Goal: Use online tool/utility: Utilize a website feature to perform a specific function

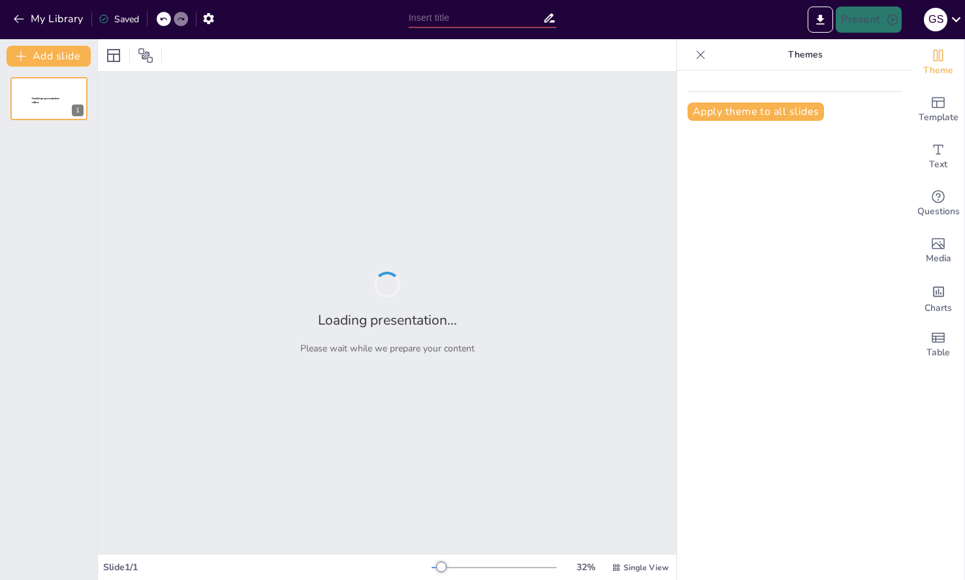
type input "Imported Enterprise CSM Playbook.pptx"
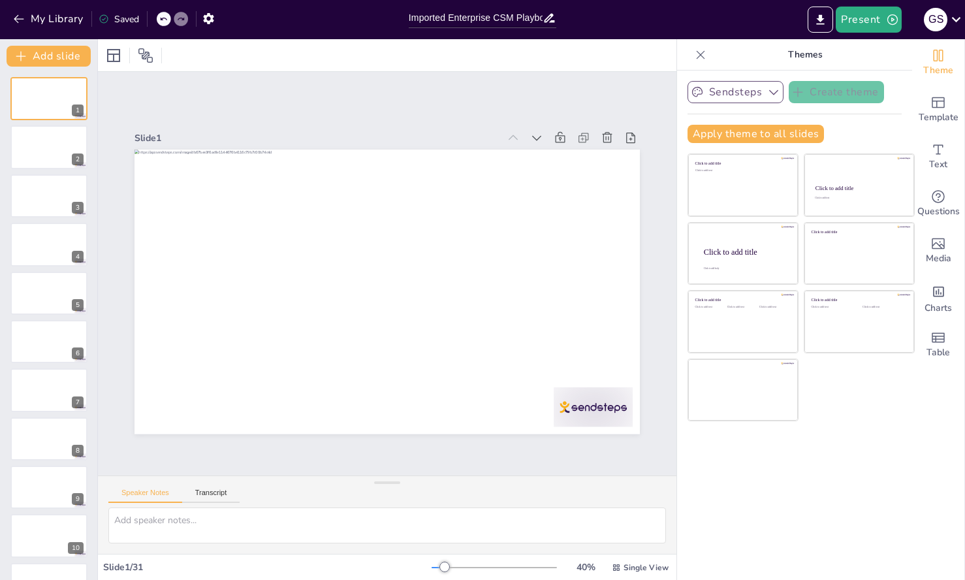
click at [741, 95] on button "Sendsteps" at bounding box center [736, 92] width 96 height 22
click at [20, 20] on icon "button" at bounding box center [18, 18] width 13 height 13
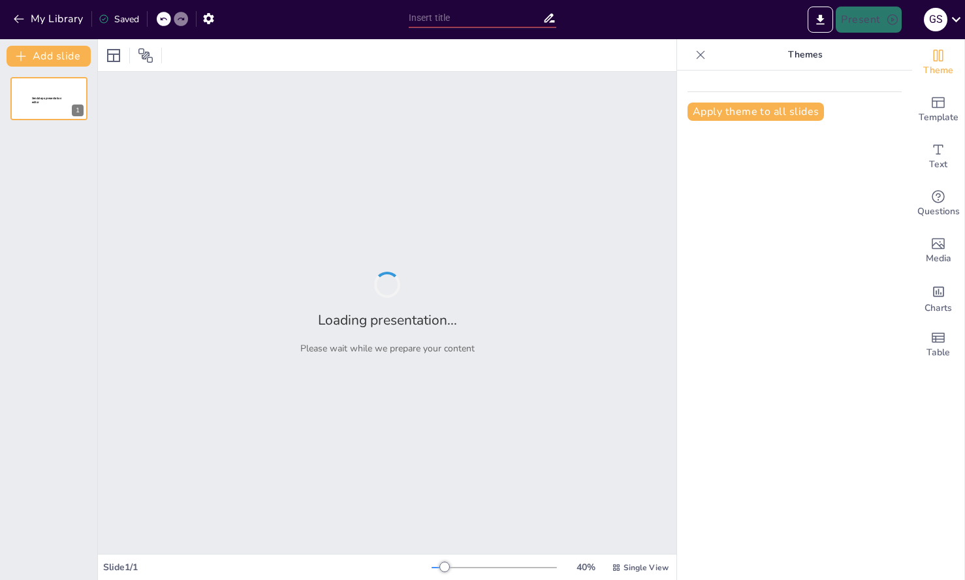
type input "Imported Enterprise CSM Playbook.pptx"
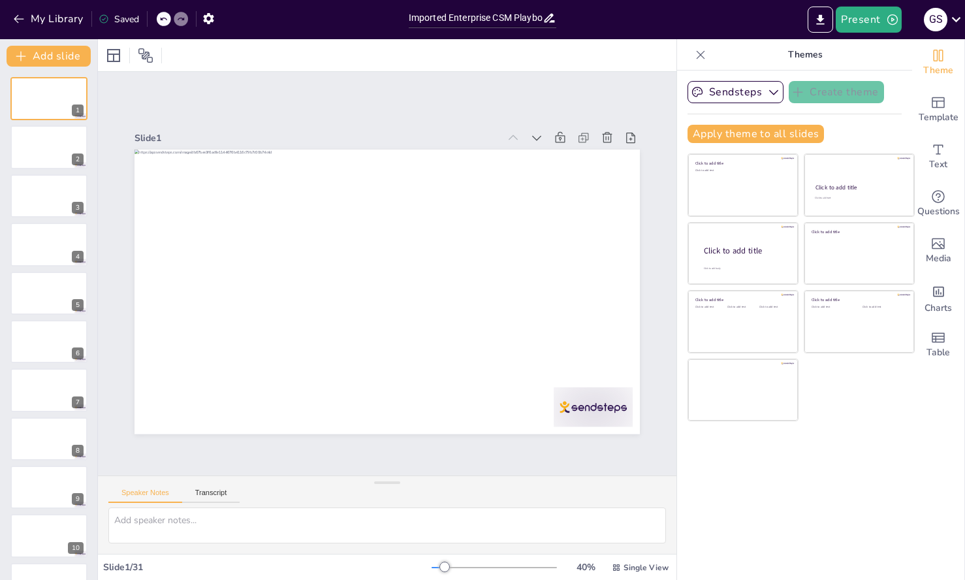
click at [581, 112] on div "Slide 1 Slide 2 Slide 3 Slide 4 Slide 5 Slide 6 Slide 7 Slide 8 Slide 9 Slide 1…" at bounding box center [387, 273] width 618 height 462
click at [730, 93] on button "Sendsteps" at bounding box center [736, 92] width 96 height 22
click at [553, 130] on div at bounding box center [560, 138] width 18 height 18
click at [38, 164] on div at bounding box center [49, 147] width 78 height 44
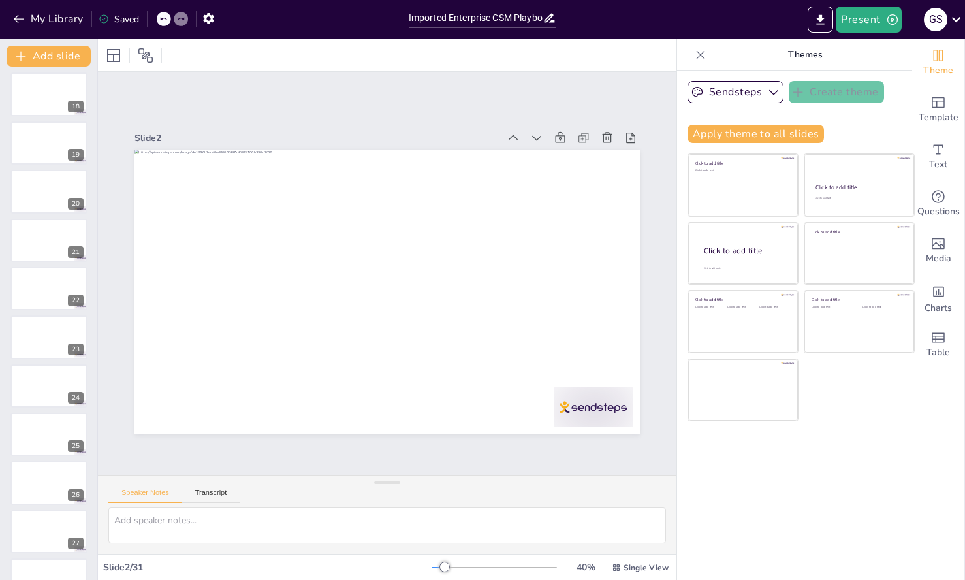
scroll to position [1008, 0]
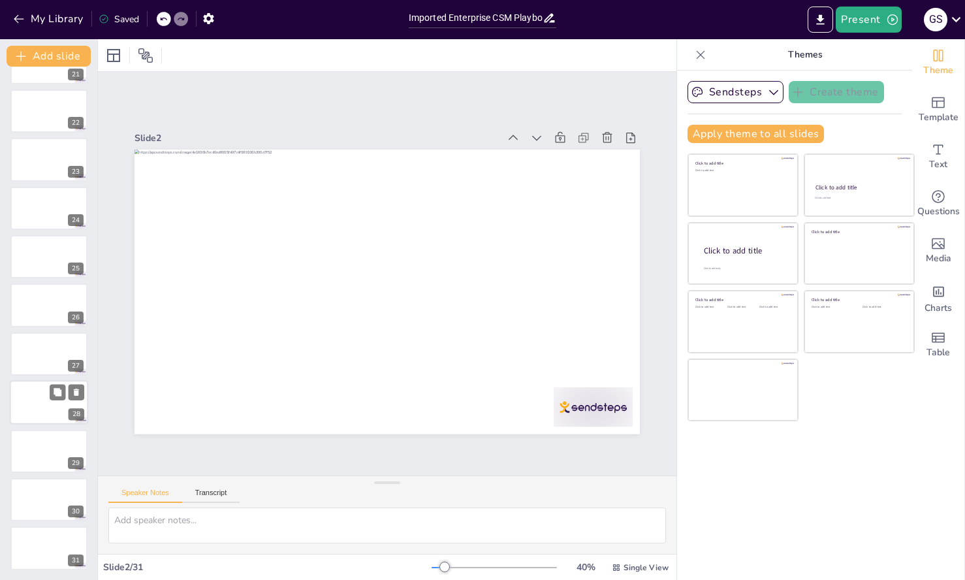
click at [27, 400] on div at bounding box center [49, 402] width 78 height 44
click at [35, 346] on div at bounding box center [49, 354] width 78 height 44
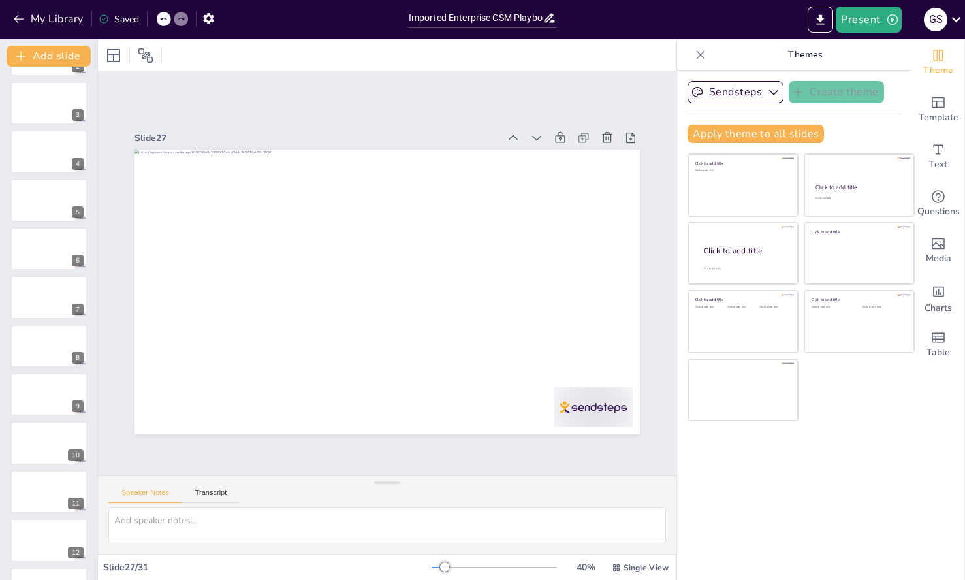
scroll to position [0, 0]
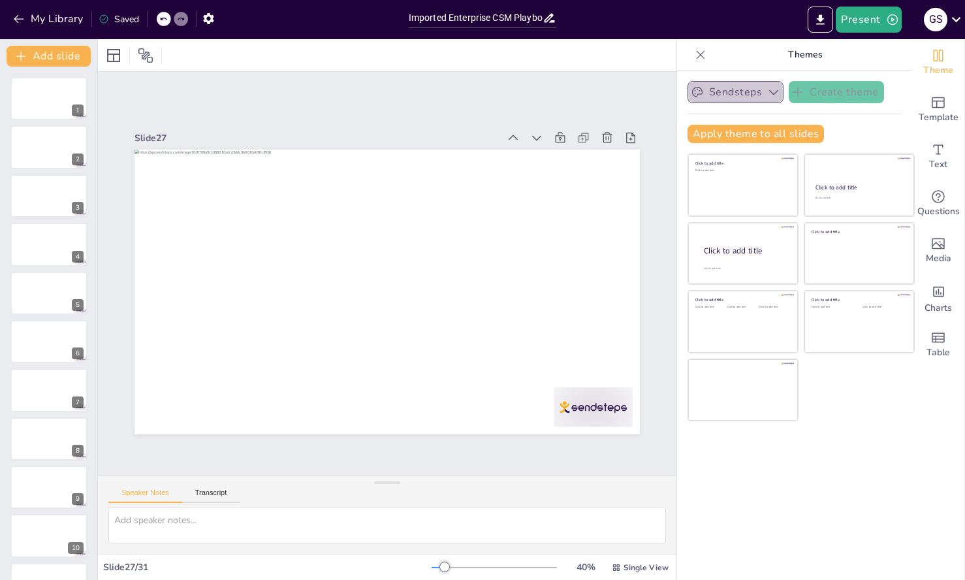
click at [769, 86] on icon "button" at bounding box center [773, 92] width 13 height 13
click at [740, 133] on span "Sendsteps" at bounding box center [745, 137] width 59 height 12
click at [854, 437] on div "Sendsteps Create theme Apply theme to all slides Click to add title Click to ad…" at bounding box center [794, 325] width 235 height 509
click at [27, 20] on button "My Library" at bounding box center [49, 18] width 79 height 21
